Goal: Task Accomplishment & Management: Use online tool/utility

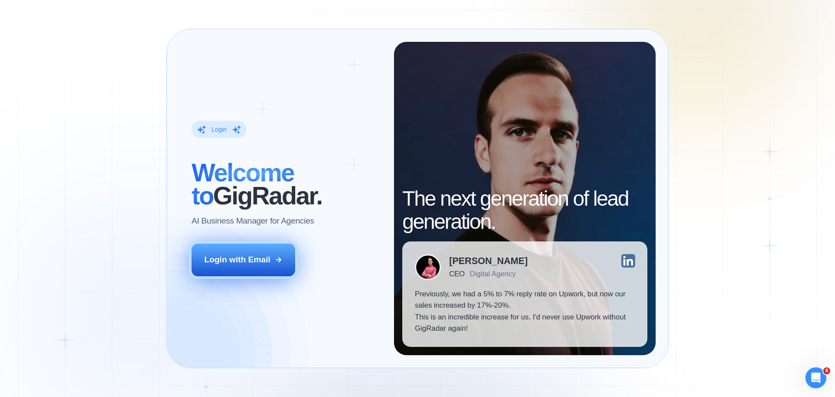
click at [279, 258] on icon at bounding box center [278, 259] width 5 height 5
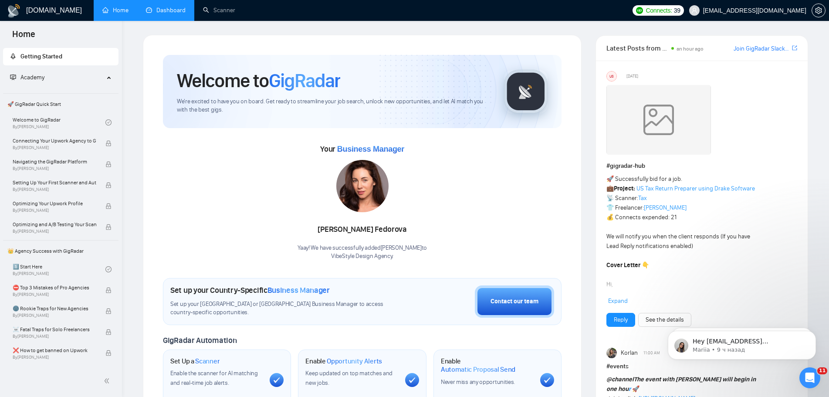
click at [172, 14] on link "Dashboard" at bounding box center [166, 10] width 40 height 7
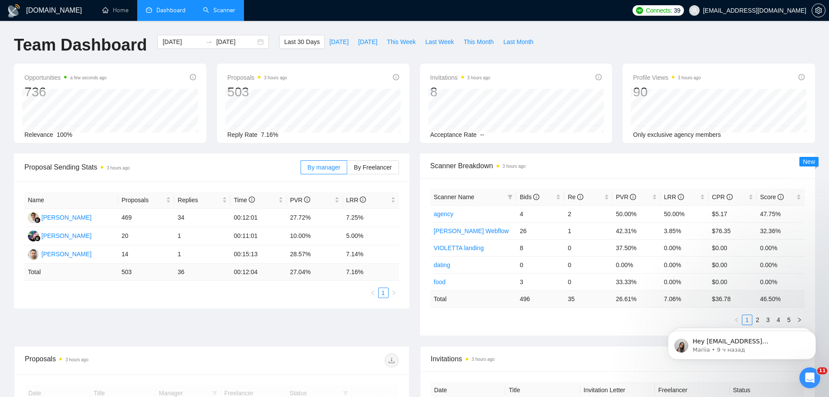
click at [232, 13] on link "Scanner" at bounding box center [219, 10] width 32 height 7
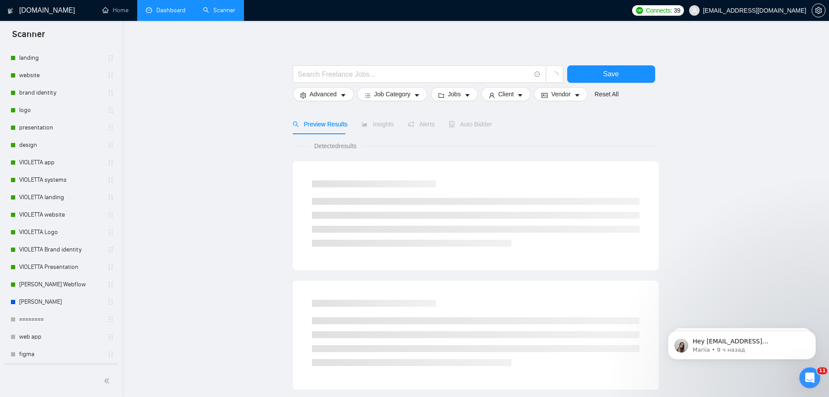
scroll to position [317, 0]
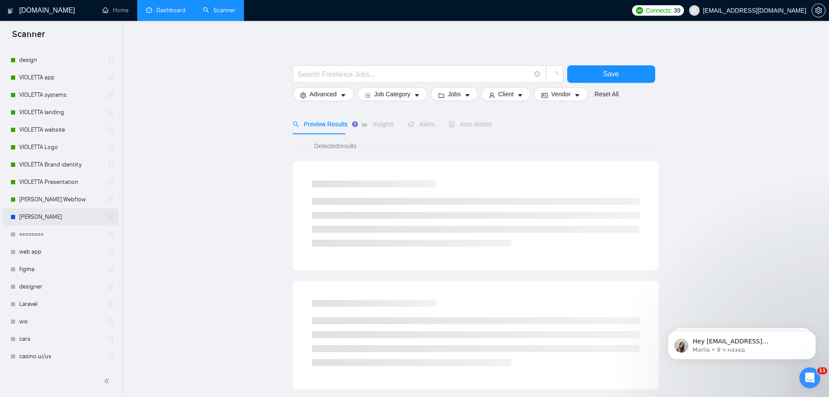
click at [57, 216] on link "ANNA WordPress" at bounding box center [60, 216] width 83 height 17
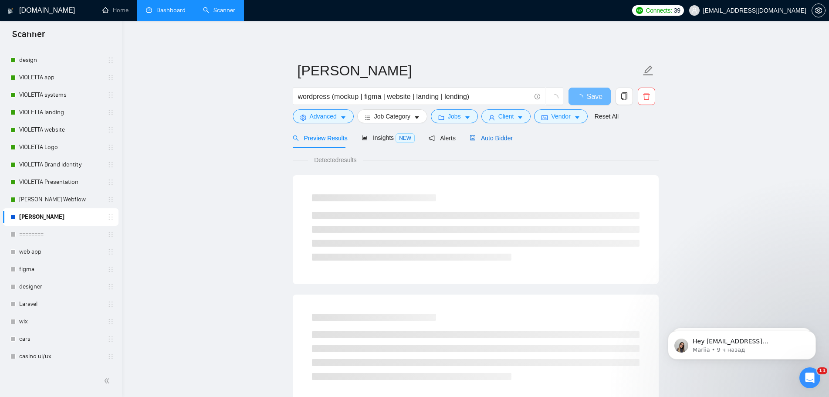
click at [498, 139] on span "Auto Bidder" at bounding box center [490, 138] width 43 height 7
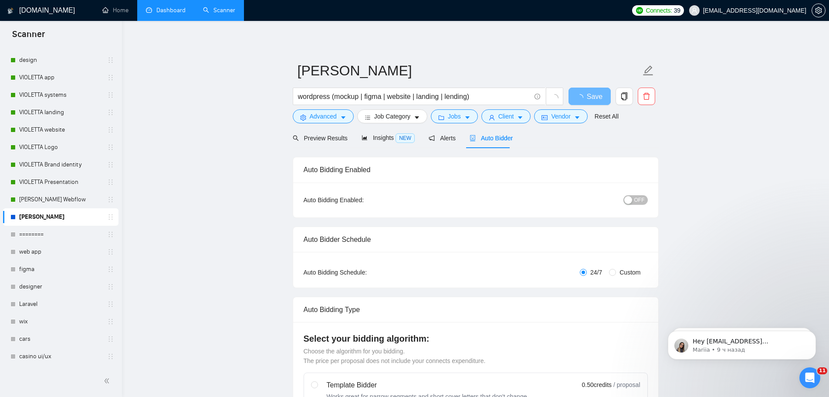
radio input "false"
radio input "true"
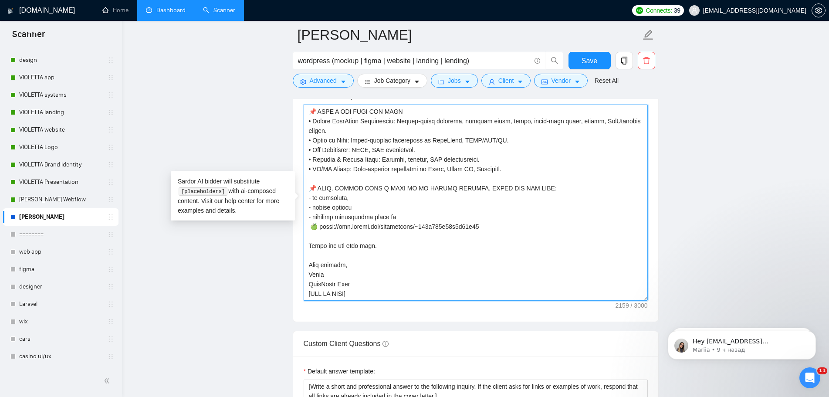
scroll to position [1176, 0]
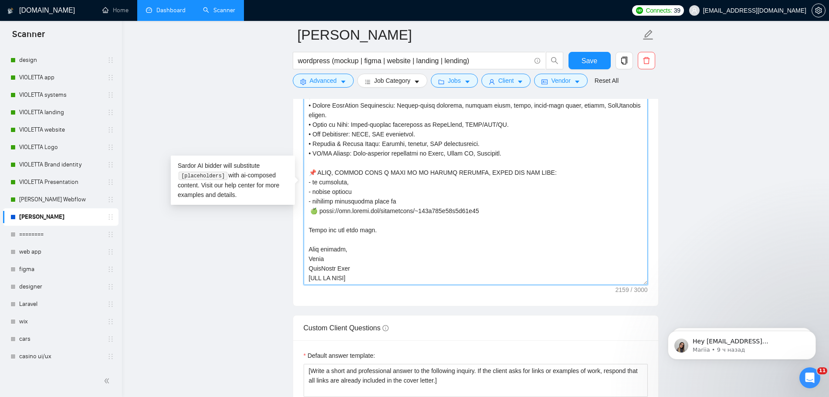
drag, startPoint x: 310, startPoint y: 224, endPoint x: 488, endPoint y: 266, distance: 183.3
click at [488, 266] on textarea "Cover letter template:" at bounding box center [475, 187] width 344 height 196
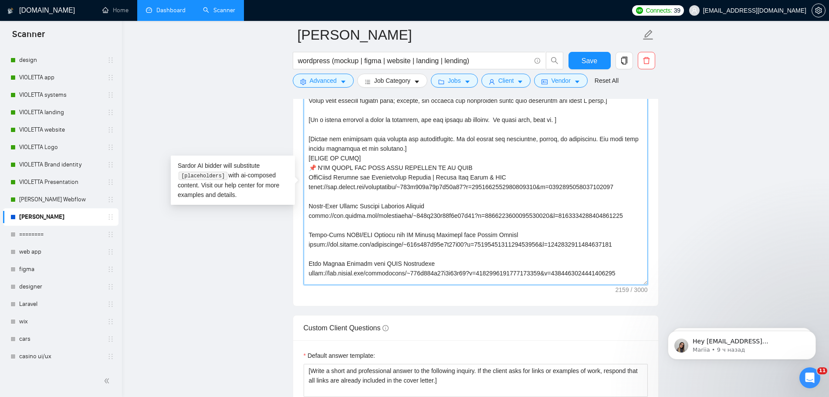
scroll to position [0, 0]
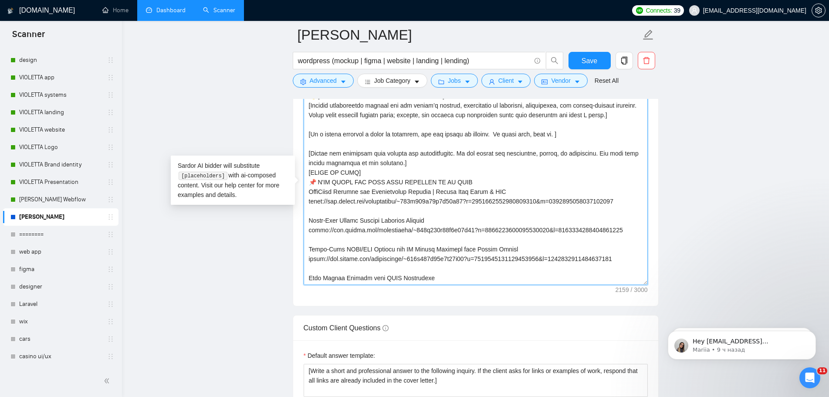
click at [413, 203] on textarea "Cover letter template:" at bounding box center [475, 187] width 344 height 196
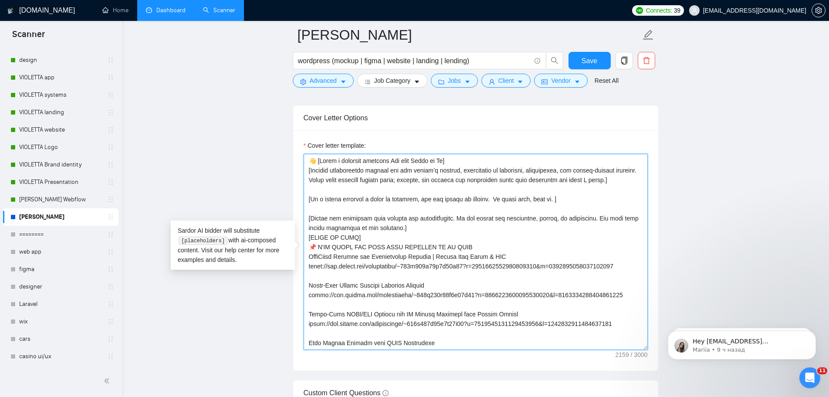
scroll to position [1045, 0]
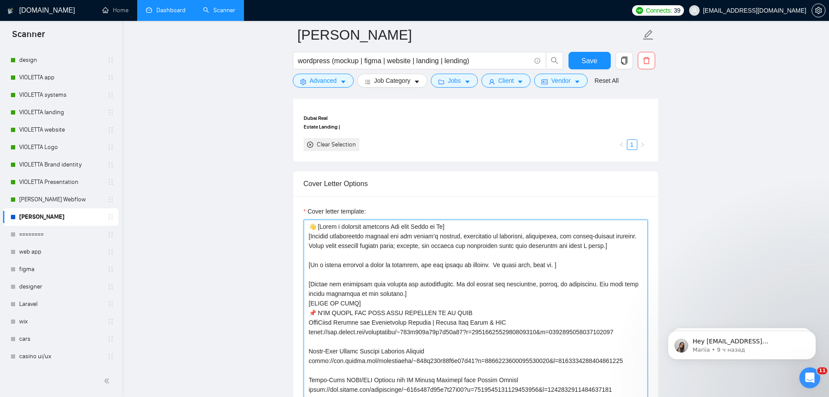
drag, startPoint x: 316, startPoint y: 226, endPoint x: 310, endPoint y: 228, distance: 6.5
click at [309, 226] on textarea "Cover letter template:" at bounding box center [475, 317] width 344 height 196
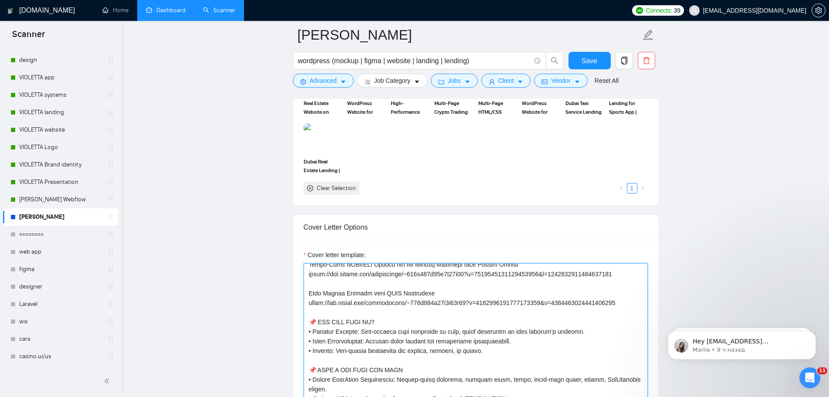
scroll to position [174, 0]
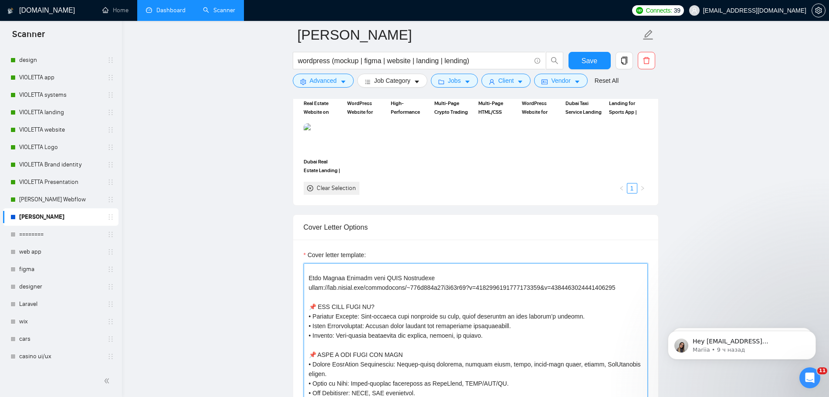
drag, startPoint x: 319, startPoint y: 354, endPoint x: 411, endPoint y: 351, distance: 91.5
click at [411, 351] on textarea "Cover letter template:" at bounding box center [475, 361] width 344 height 196
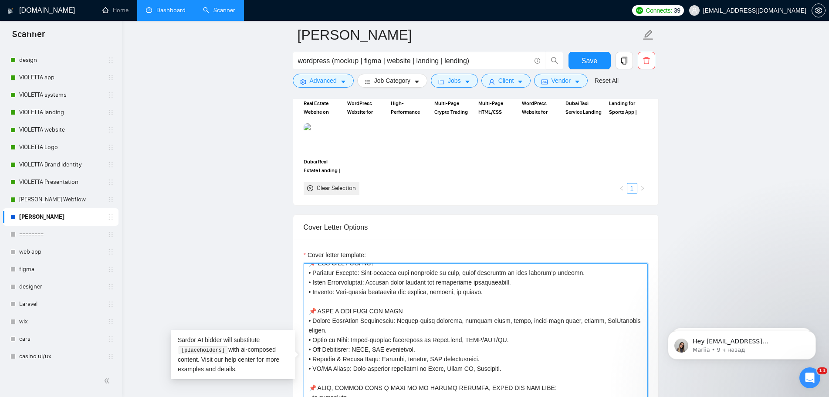
click at [431, 309] on textarea "Cover letter template:" at bounding box center [475, 361] width 344 height 196
drag, startPoint x: 416, startPoint y: 310, endPoint x: 320, endPoint y: 310, distance: 95.3
click at [320, 310] on textarea "Cover letter template:" at bounding box center [475, 361] width 344 height 196
click at [397, 310] on textarea "Cover letter template:" at bounding box center [475, 361] width 344 height 196
drag, startPoint x: 338, startPoint y: 310, endPoint x: 330, endPoint y: 333, distance: 25.5
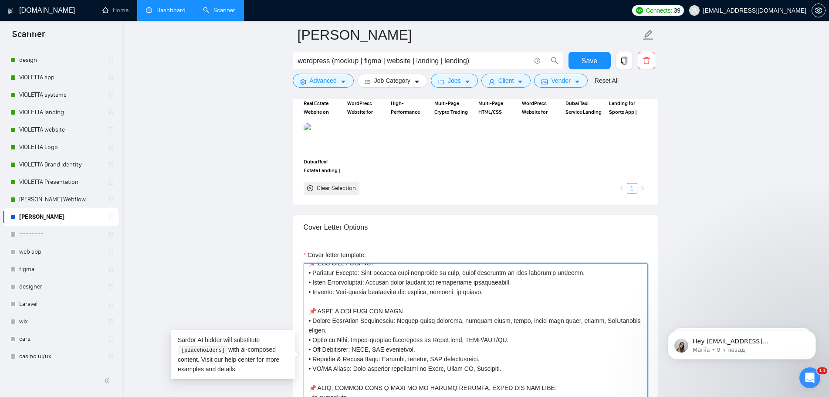
click at [320, 310] on textarea "Cover letter template:" at bounding box center [475, 361] width 344 height 196
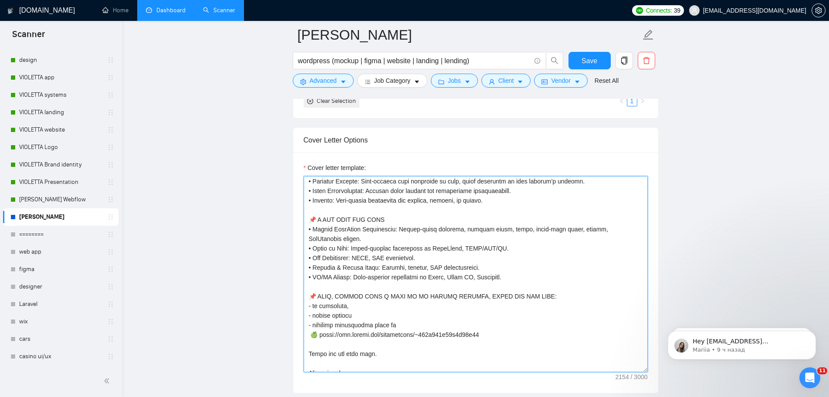
scroll to position [172, 0]
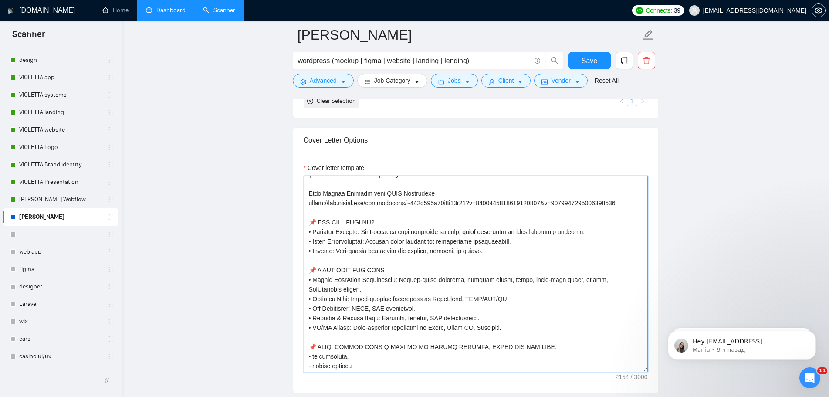
drag, startPoint x: 500, startPoint y: 259, endPoint x: 291, endPoint y: 219, distance: 212.7
click at [291, 219] on main "ANNA WordPress wordpress (mockup | figma | website | landing | lending) Save Ad…" at bounding box center [475, 320] width 679 height 2748
drag, startPoint x: 545, startPoint y: 254, endPoint x: 536, endPoint y: 255, distance: 8.3
click at [545, 254] on textarea "Cover letter template:" at bounding box center [475, 274] width 344 height 196
drag, startPoint x: 506, startPoint y: 254, endPoint x: 268, endPoint y: 221, distance: 239.9
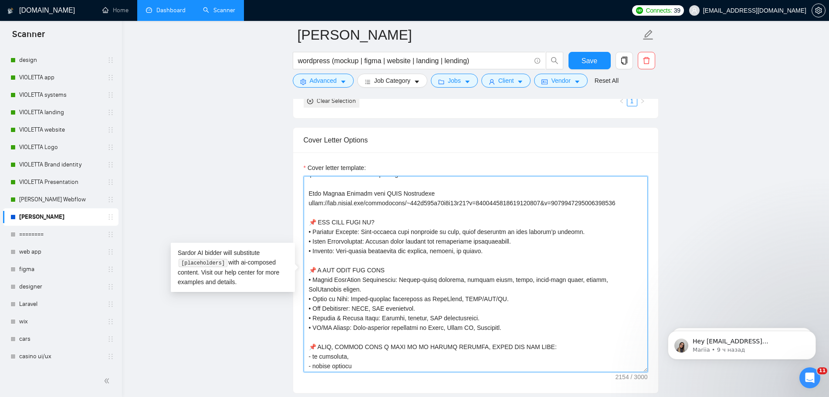
click at [268, 221] on main "ANNA WordPress wordpress (mockup | figma | website | landing | lending) Save Ad…" at bounding box center [475, 320] width 679 height 2748
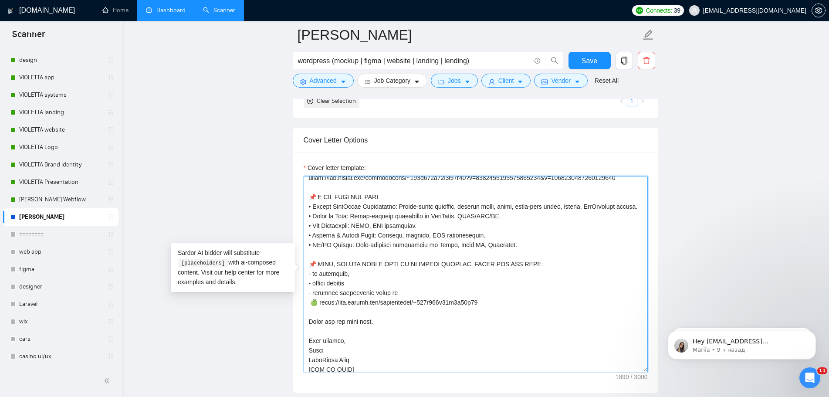
scroll to position [211, 0]
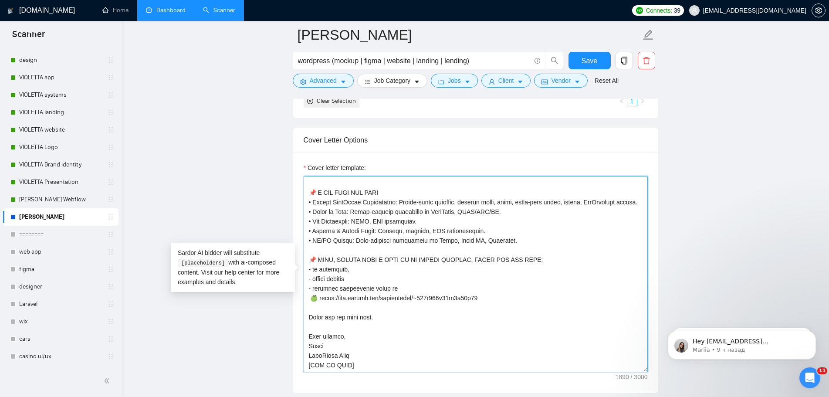
click at [509, 240] on textarea "Cover letter template:" at bounding box center [475, 274] width 344 height 196
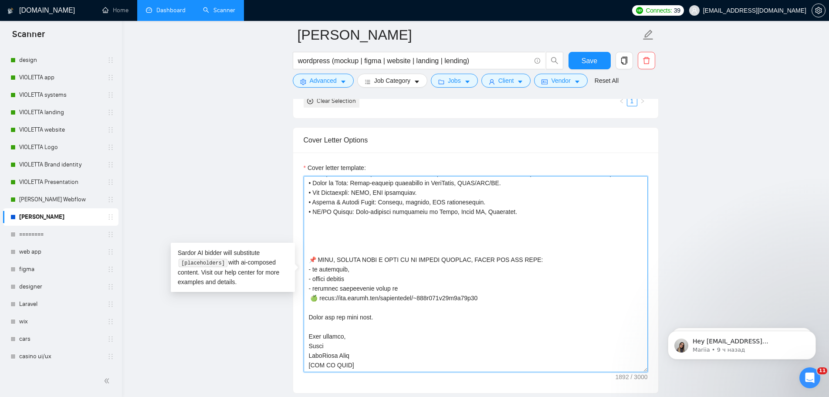
scroll to position [239, 0]
paste textarea "📌 𝗪𝗛𝗬 𝗪𝗢𝗥𝗞 𝗪𝗜𝗧𝗛 𝗠𝗘? • 𝗥𝗲𝗹𝗶𝗮𝗯𝗹𝗲 𝗥𝗲𝘀𝘂𝗹𝘁𝘀: High-quality work delivered on time, fu…"
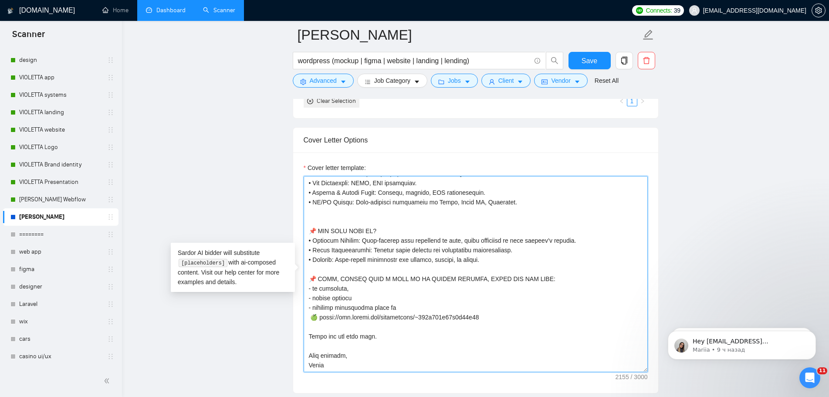
click at [512, 214] on textarea "Cover letter template:" at bounding box center [475, 274] width 344 height 196
type textarea "👋 [Write a personal greeting Use only Hello or Hi] [Propose professional suppor…"
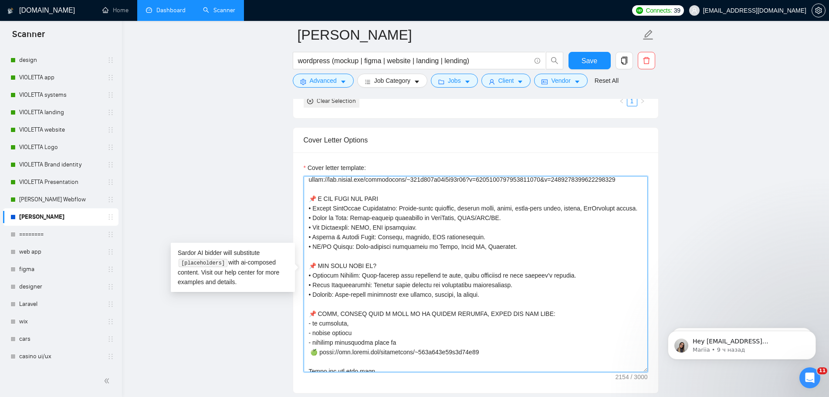
scroll to position [196, 0]
click at [589, 60] on span "Save" at bounding box center [589, 60] width 16 height 11
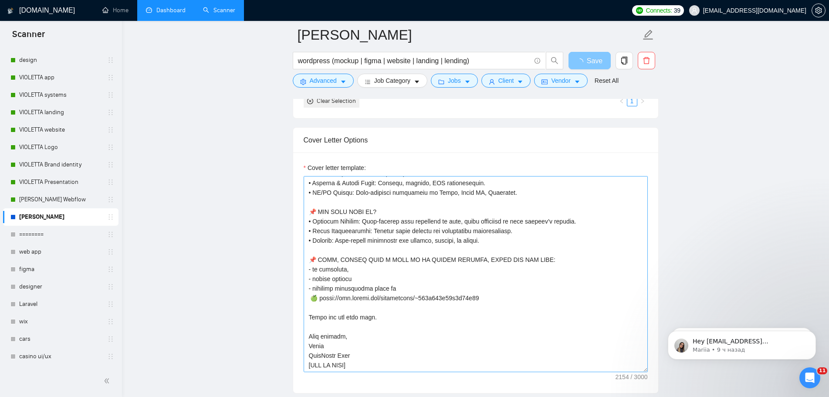
scroll to position [259, 0]
click at [51, 200] on link "ANNA Webflow" at bounding box center [60, 199] width 83 height 17
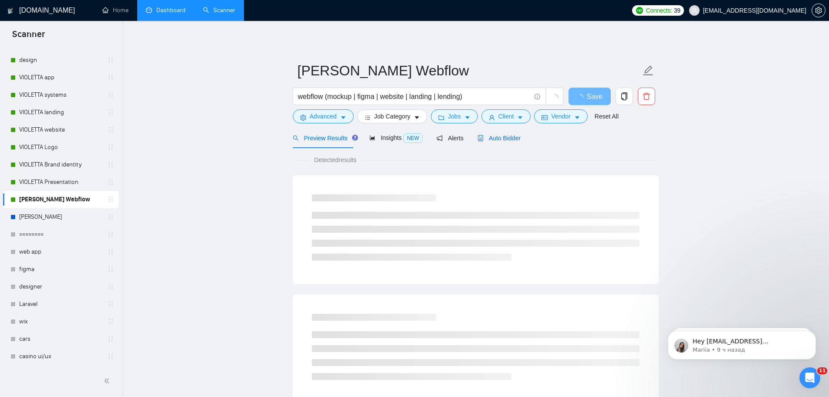
click at [499, 140] on span "Auto Bidder" at bounding box center [498, 138] width 43 height 7
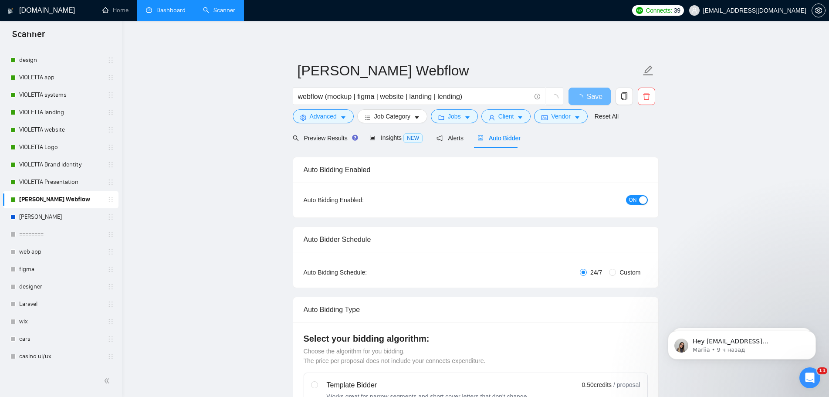
radio input "false"
radio input "true"
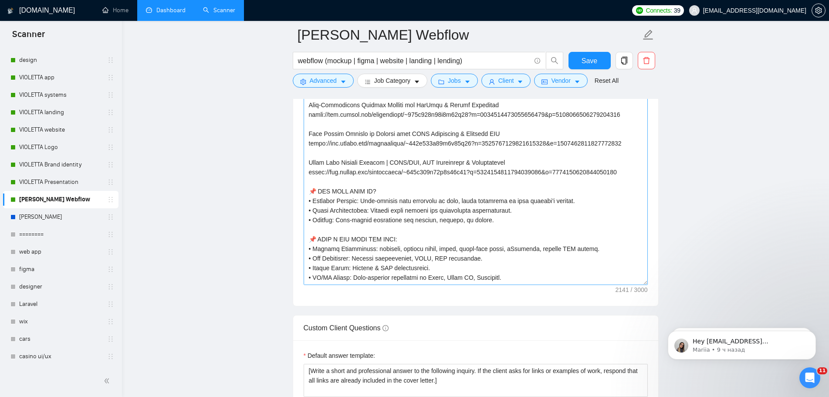
scroll to position [131, 0]
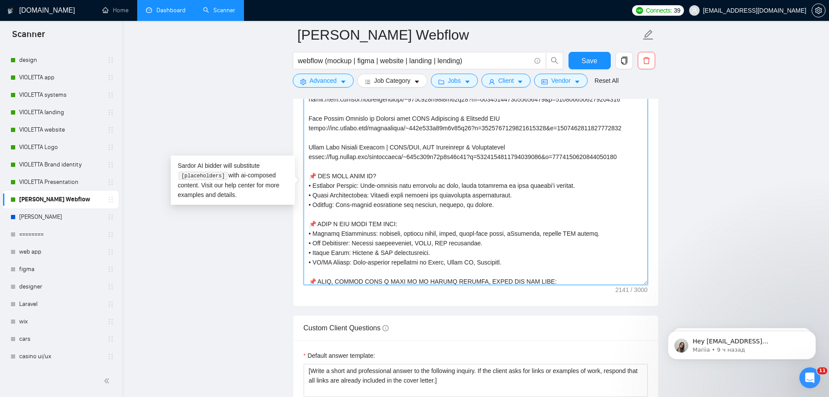
drag, startPoint x: 493, startPoint y: 206, endPoint x: 304, endPoint y: 174, distance: 191.7
click at [304, 174] on textarea "Cover letter template:" at bounding box center [475, 187] width 344 height 196
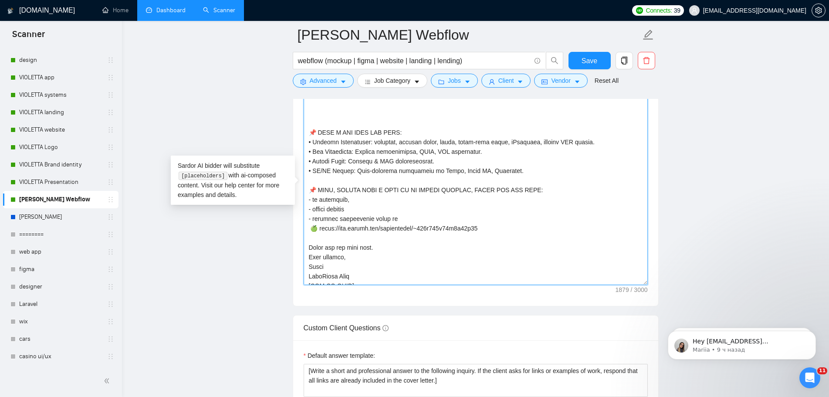
scroll to position [201, 0]
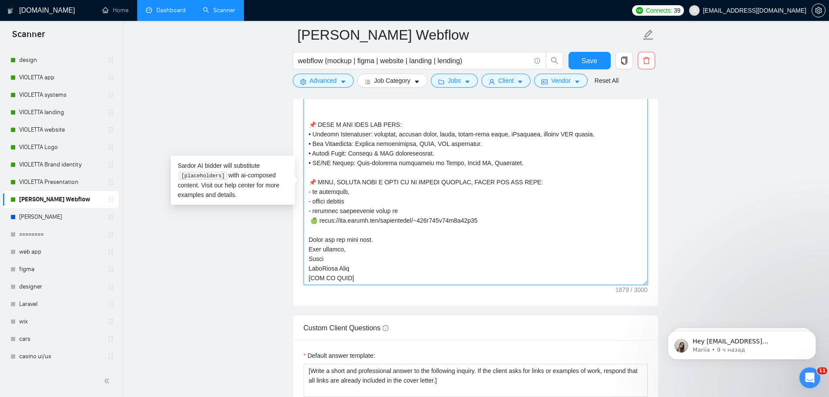
click at [510, 166] on textarea "Cover letter template:" at bounding box center [475, 187] width 344 height 196
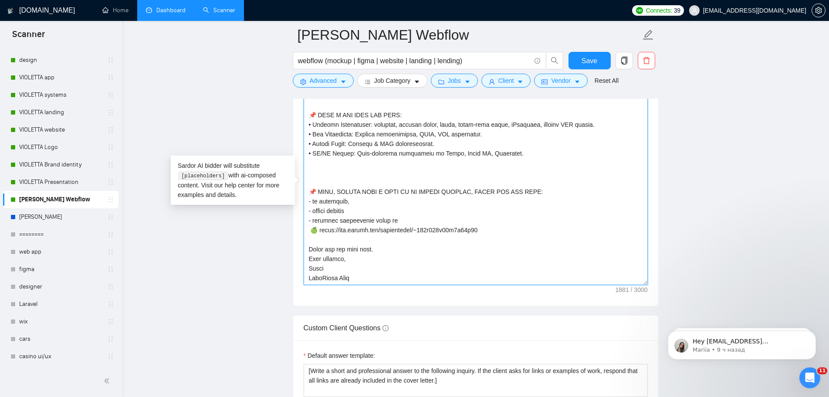
scroll to position [220, 0]
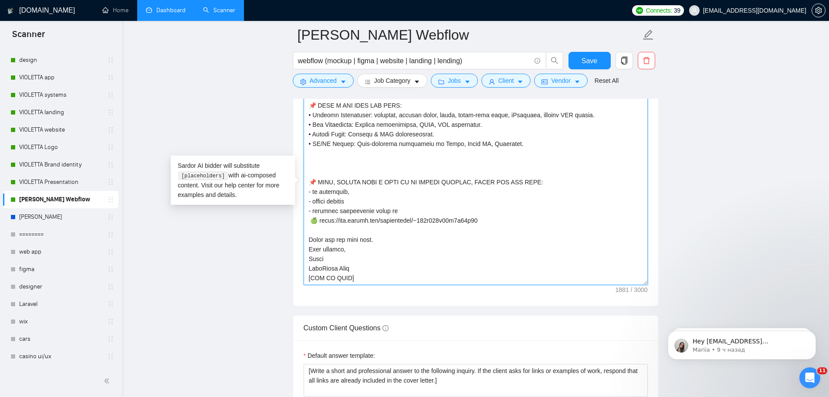
paste textarea "📌 𝗪𝗛𝗬 𝗪𝗢𝗥𝗞 𝗪𝗜𝗧𝗛 𝗠𝗘? • 𝗥𝗲𝗹𝗶𝗮𝗯𝗹𝗲 𝗥𝗲𝘀𝘂𝗹𝘁𝘀: High-quality work delivered on time, fu…"
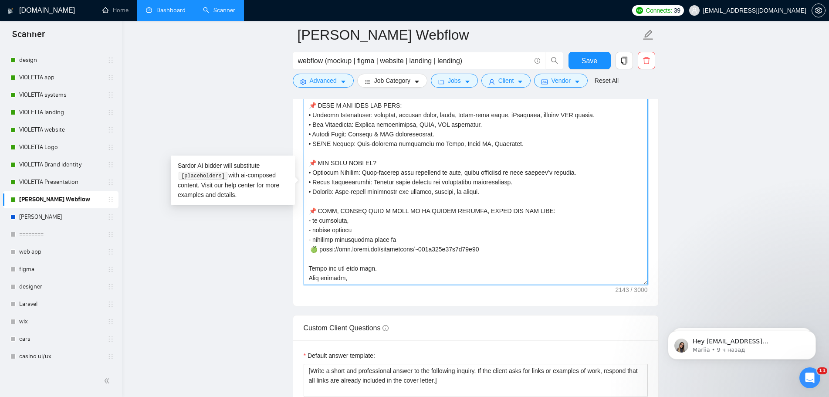
drag, startPoint x: 501, startPoint y: 145, endPoint x: 309, endPoint y: 145, distance: 192.4
click at [309, 145] on textarea "Cover letter template:" at bounding box center [475, 187] width 344 height 196
click at [609, 113] on textarea "Cover letter template:" at bounding box center [475, 187] width 344 height 196
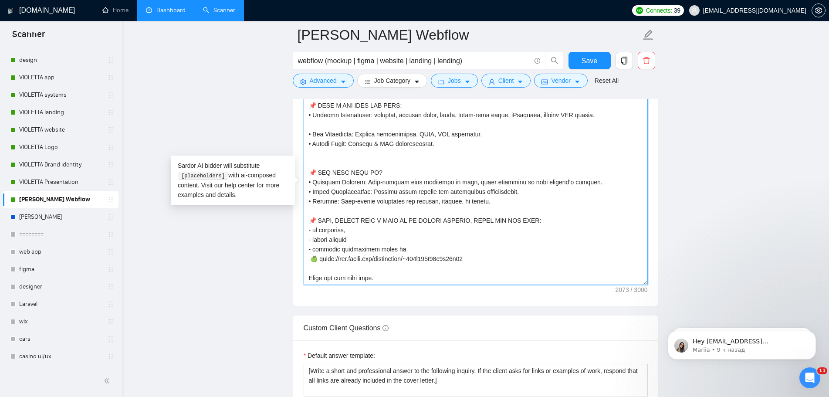
scroll to position [251, 0]
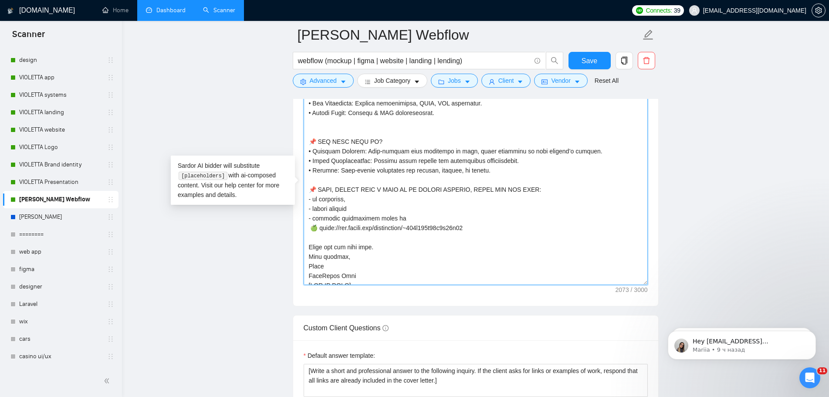
paste textarea "• 𝗨𝗫/𝗨𝗜 𝗗𝗲𝘀𝗶𝗴𝗻: User-friendly interfaces in Figma, Adobe XD, Photoshop."
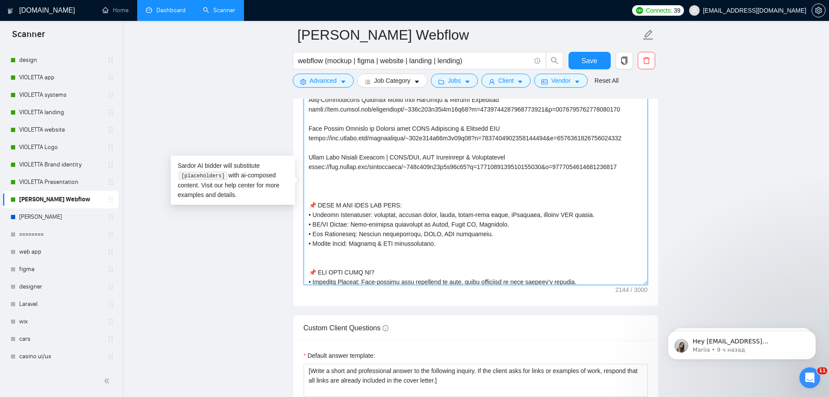
click at [627, 164] on textarea "Cover letter template:" at bounding box center [475, 187] width 344 height 196
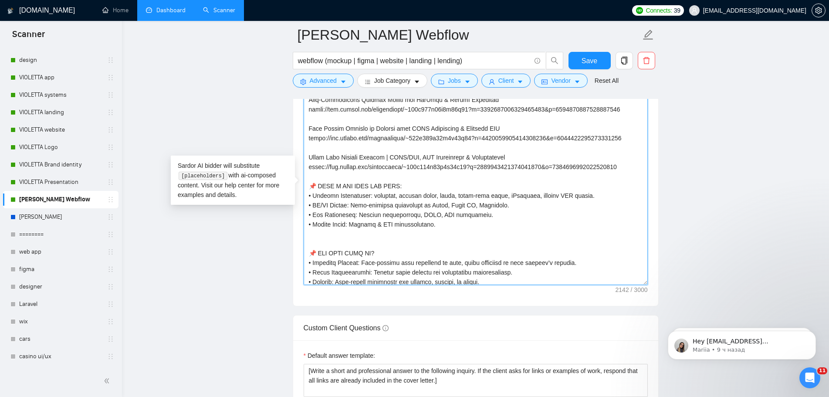
click at [485, 224] on textarea "Cover letter template:" at bounding box center [475, 187] width 344 height 196
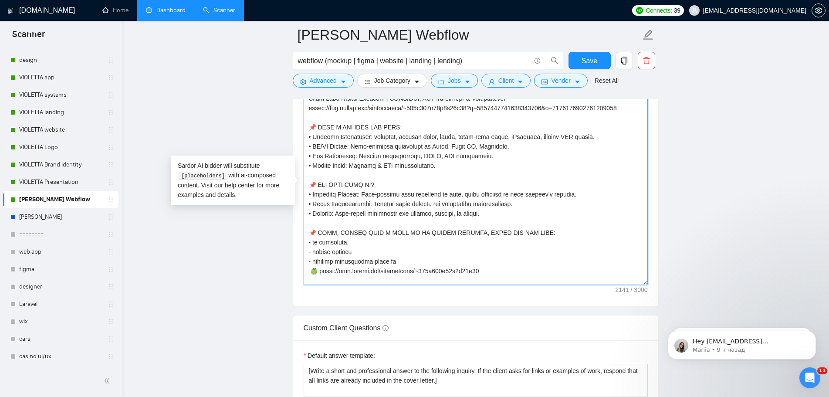
scroll to position [164, 0]
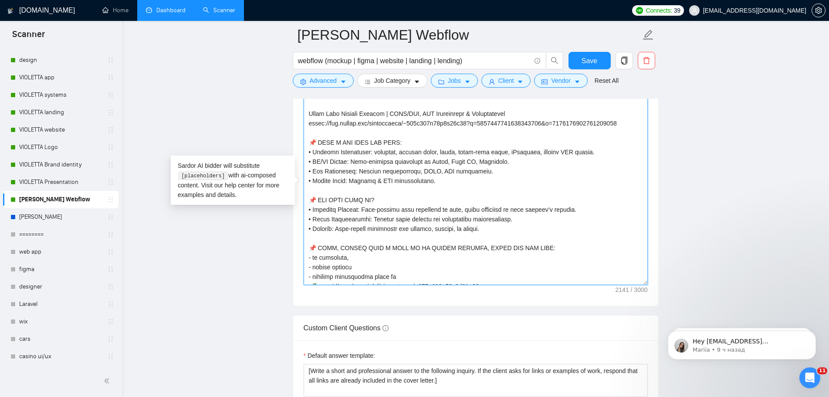
drag, startPoint x: 336, startPoint y: 141, endPoint x: 317, endPoint y: 140, distance: 19.2
click at [317, 140] on textarea "Cover letter template:" at bounding box center [475, 187] width 344 height 196
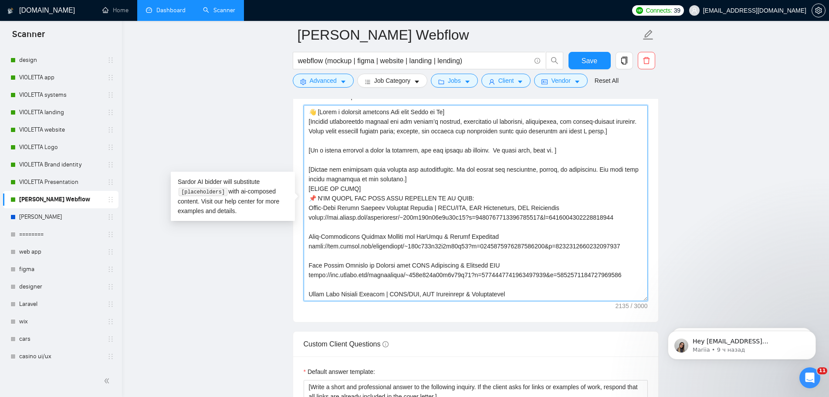
scroll to position [1132, 0]
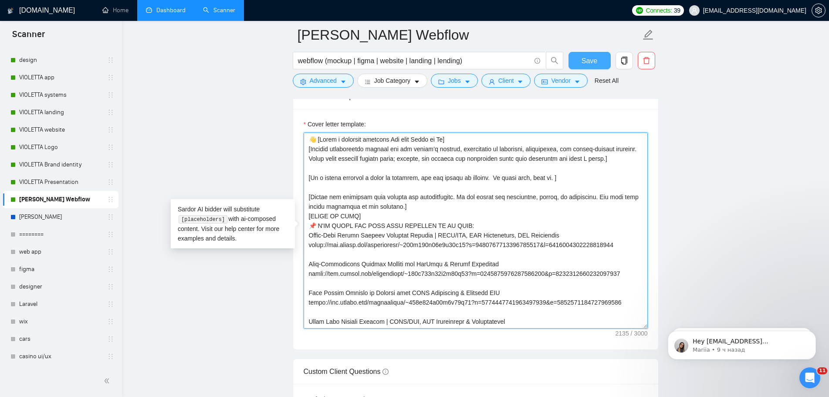
type textarea "👋 [Write a personal greeting Use only Hello or Hi] [Propose professional suppor…"
click at [591, 60] on span "Save" at bounding box center [589, 60] width 16 height 11
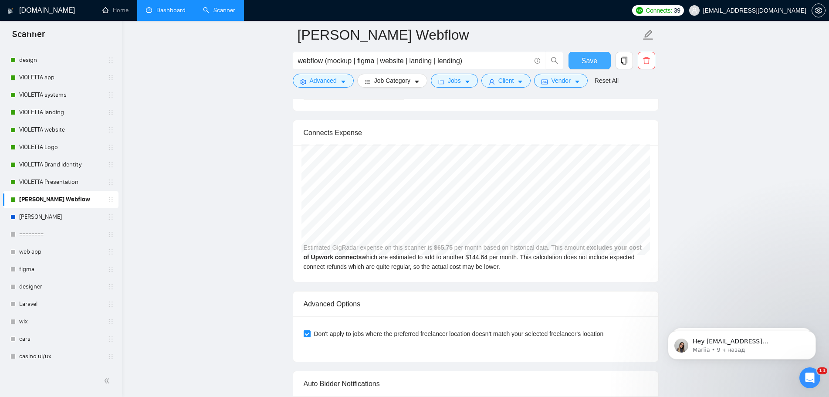
scroll to position [1823, 0]
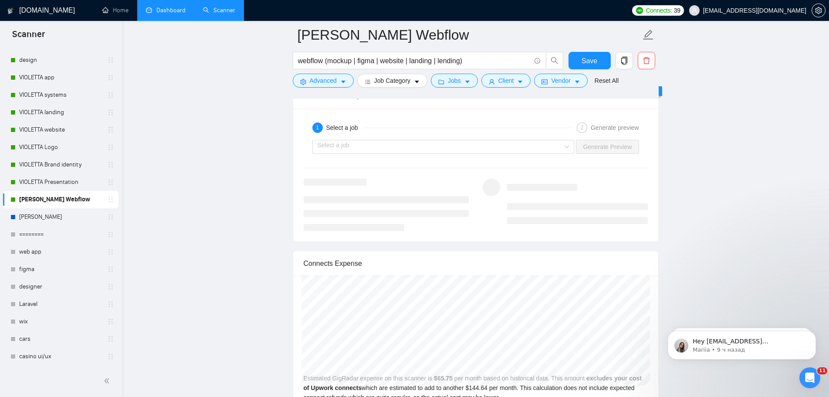
click at [165, 14] on link "Dashboard" at bounding box center [166, 10] width 40 height 7
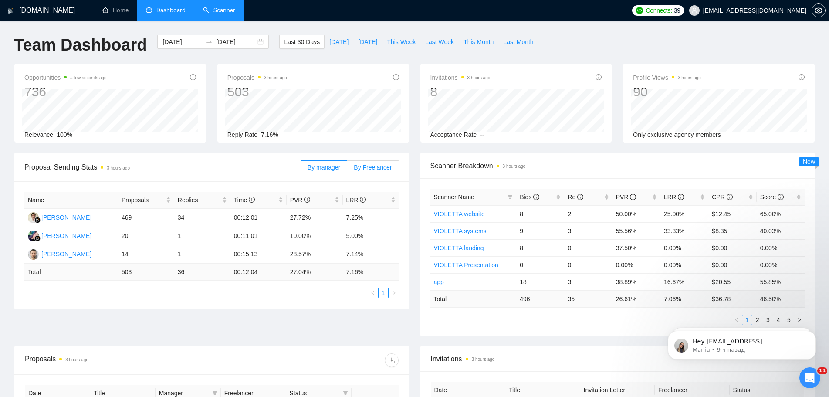
click at [367, 169] on span "By Freelancer" at bounding box center [373, 167] width 38 height 7
click at [347, 169] on input "By Freelancer" at bounding box center [347, 169] width 0 height 0
click at [315, 161] on label "By manager" at bounding box center [323, 167] width 47 height 14
click at [301, 169] on input "By manager" at bounding box center [301, 169] width 0 height 0
click at [363, 173] on label "By Freelancer" at bounding box center [372, 167] width 51 height 14
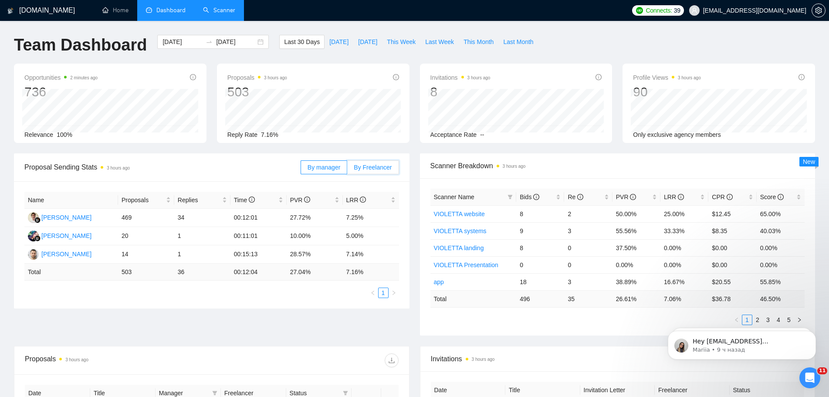
click at [347, 169] on input "By Freelancer" at bounding box center [347, 169] width 0 height 0
